Goal: Navigation & Orientation: Find specific page/section

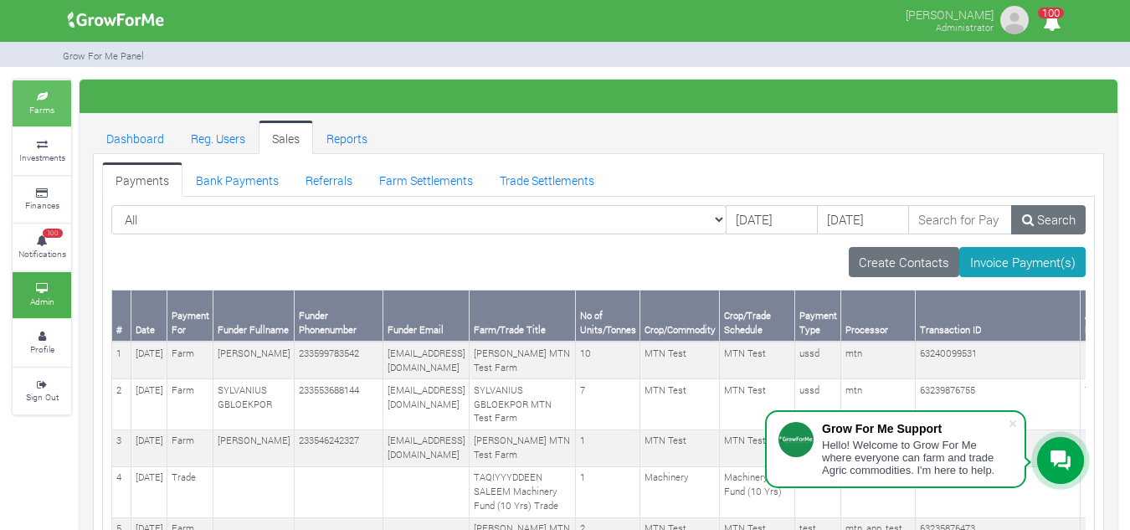
click at [49, 98] on icon at bounding box center [42, 97] width 50 height 8
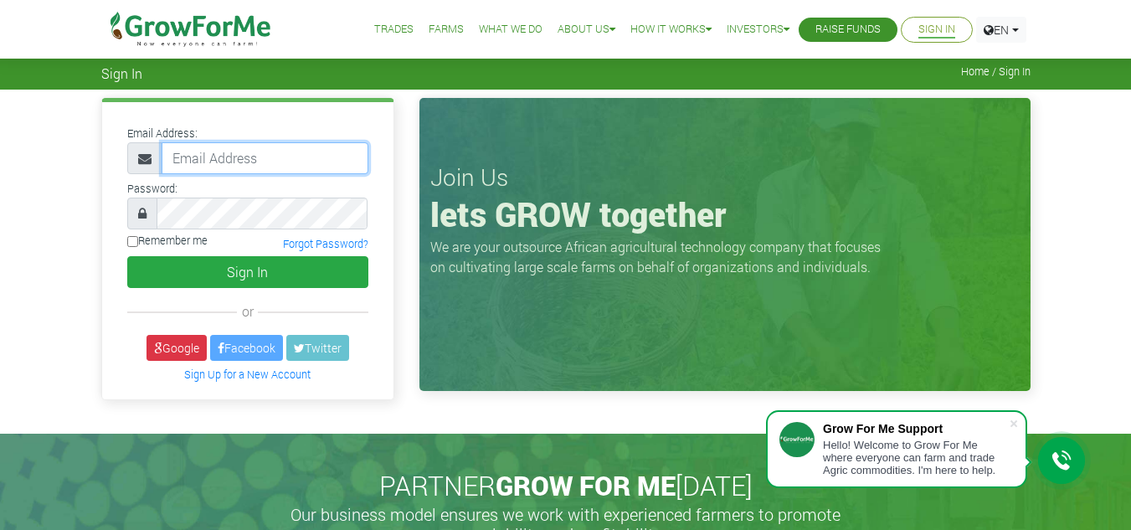
click at [189, 150] on input "email" at bounding box center [265, 158] width 207 height 32
click at [282, 152] on input "email" at bounding box center [265, 158] width 207 height 32
type input "linda@growforme.com"
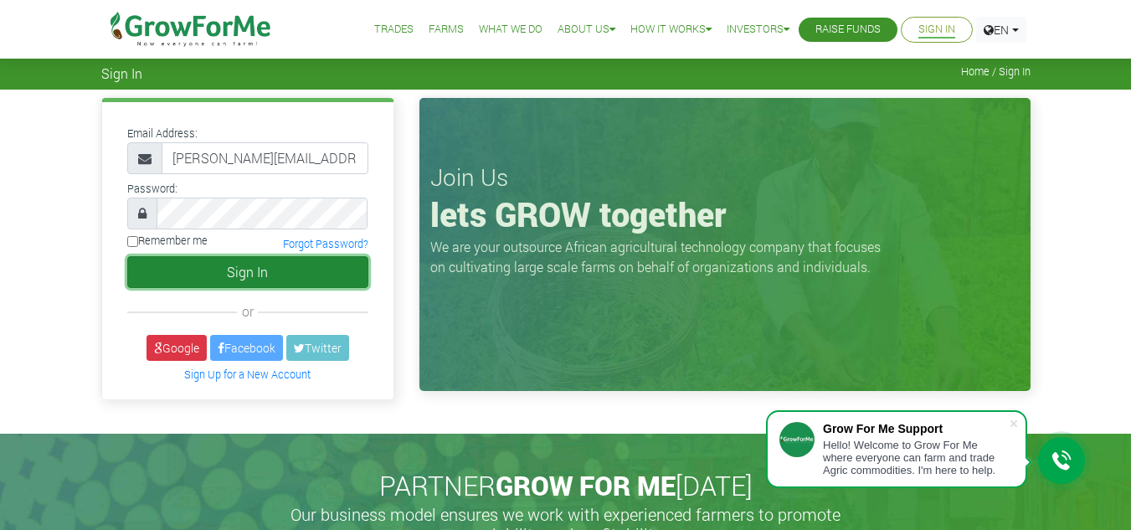
click at [247, 272] on button "Sign In" at bounding box center [247, 272] width 241 height 32
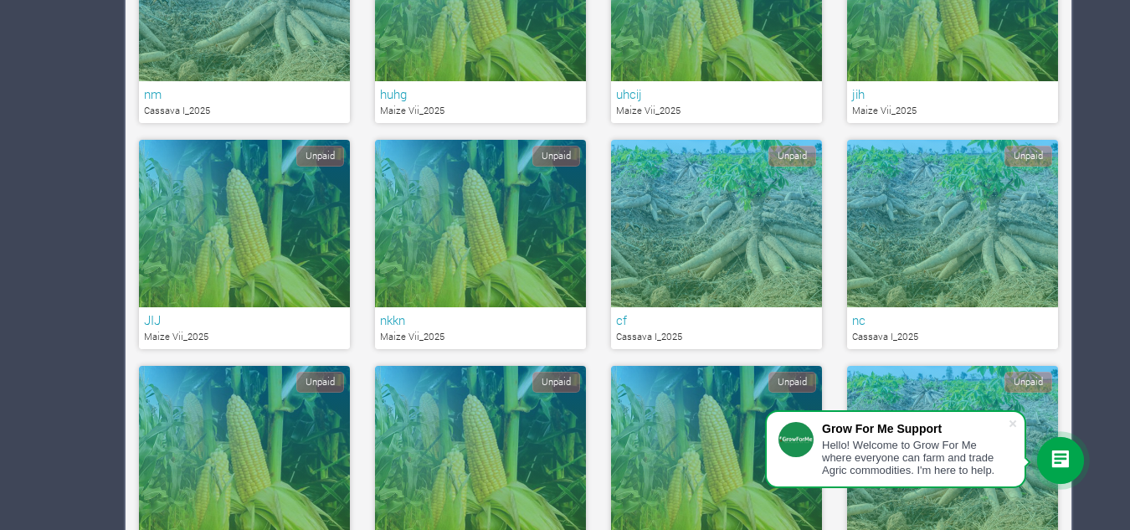
scroll to position [734, 0]
